Goal: Transaction & Acquisition: Purchase product/service

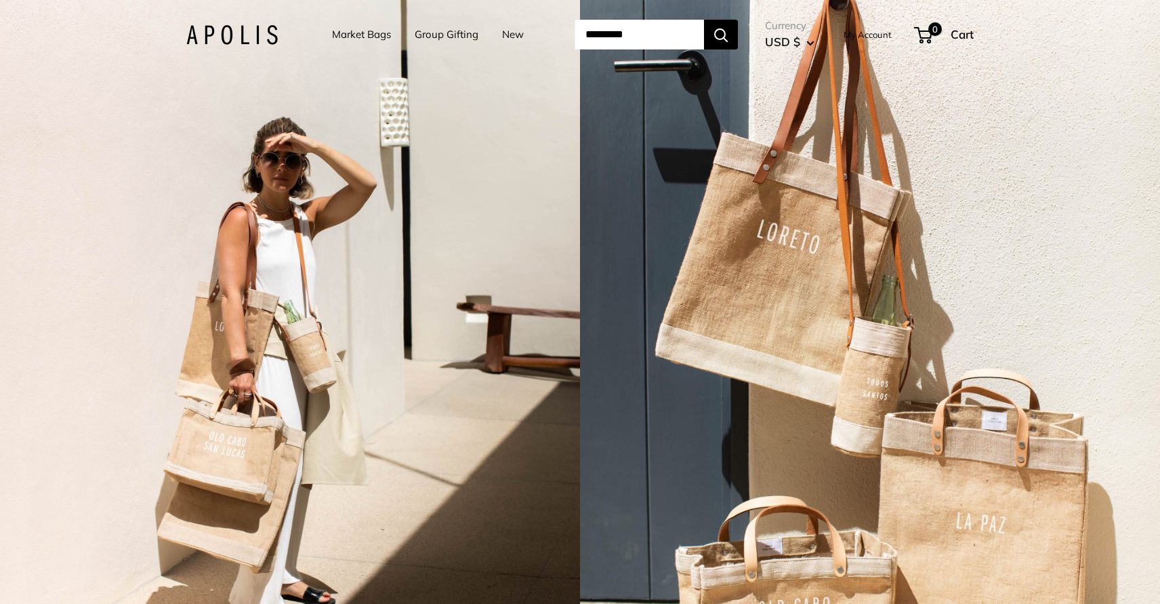
click at [515, 33] on link "New" at bounding box center [513, 34] width 22 height 19
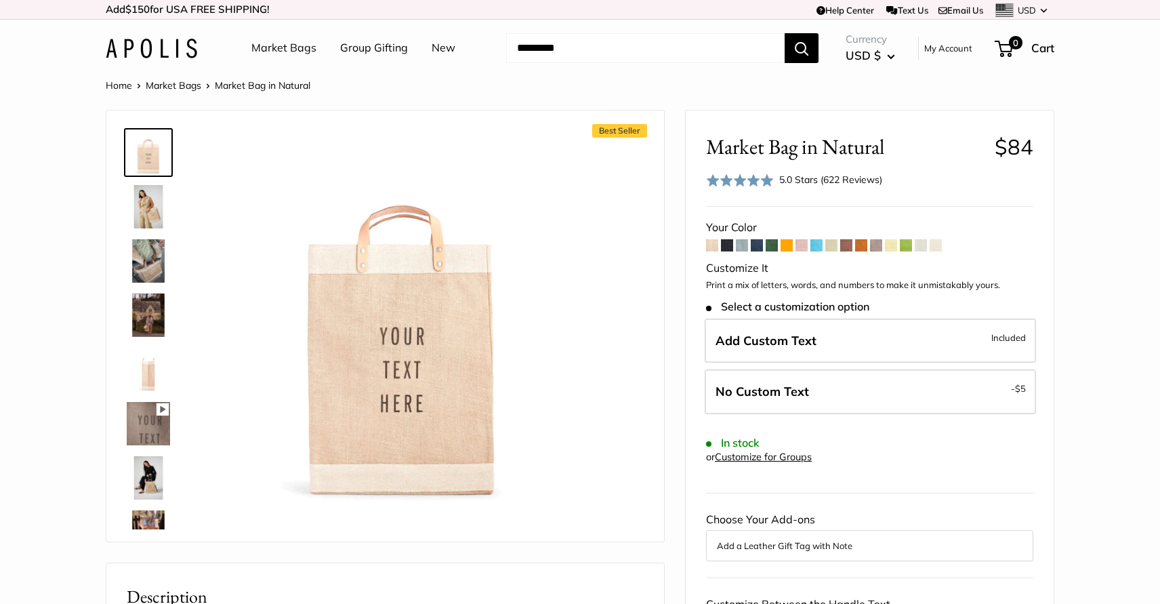
click at [150, 216] on img at bounding box center [148, 206] width 43 height 43
